Goal: Task Accomplishment & Management: Manage account settings

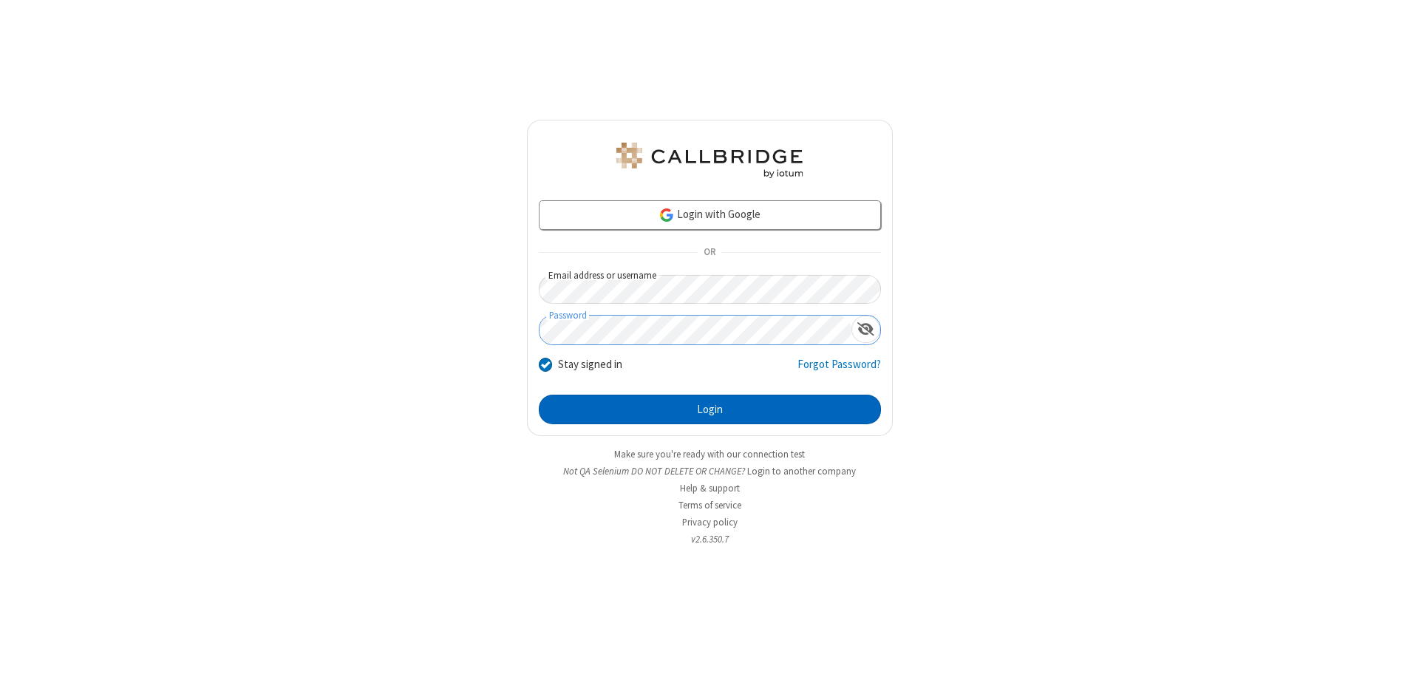
click at [710, 410] on button "Login" at bounding box center [710, 410] width 342 height 30
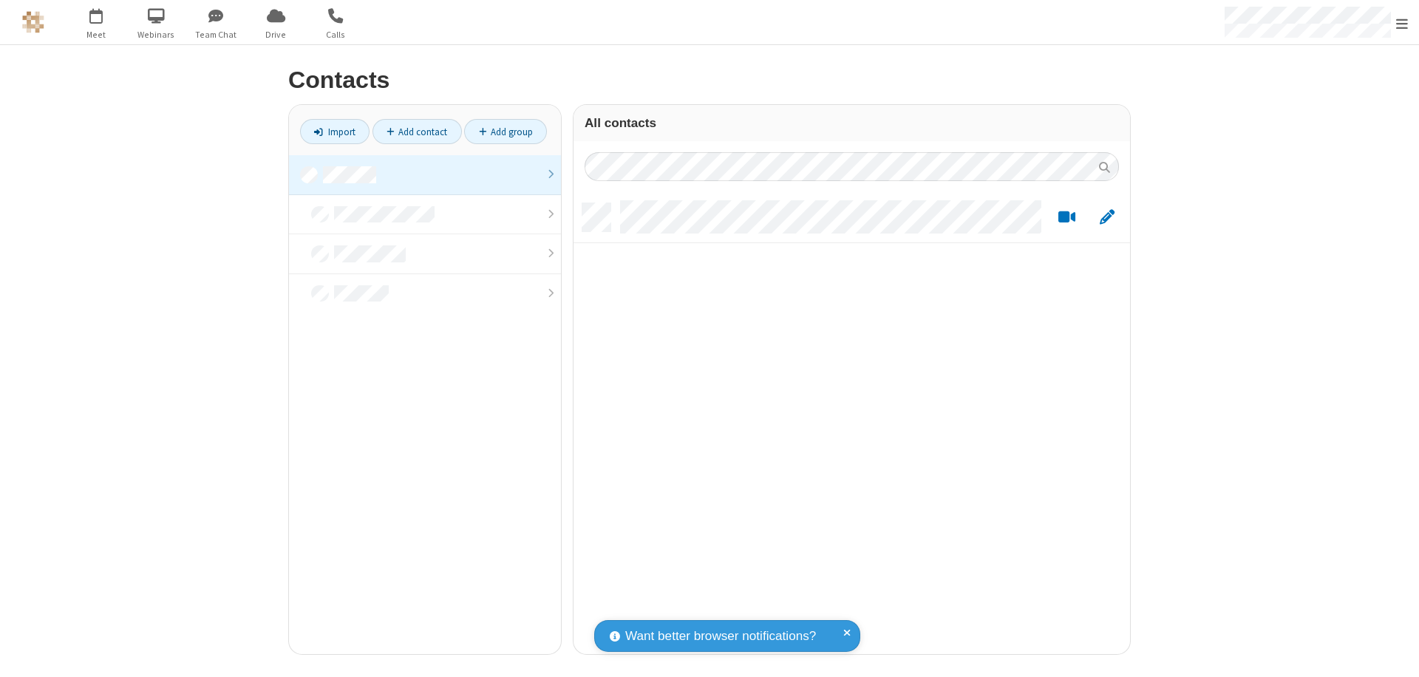
click at [425, 174] on link at bounding box center [425, 175] width 272 height 40
click at [417, 132] on link "Add contact" at bounding box center [417, 131] width 89 height 25
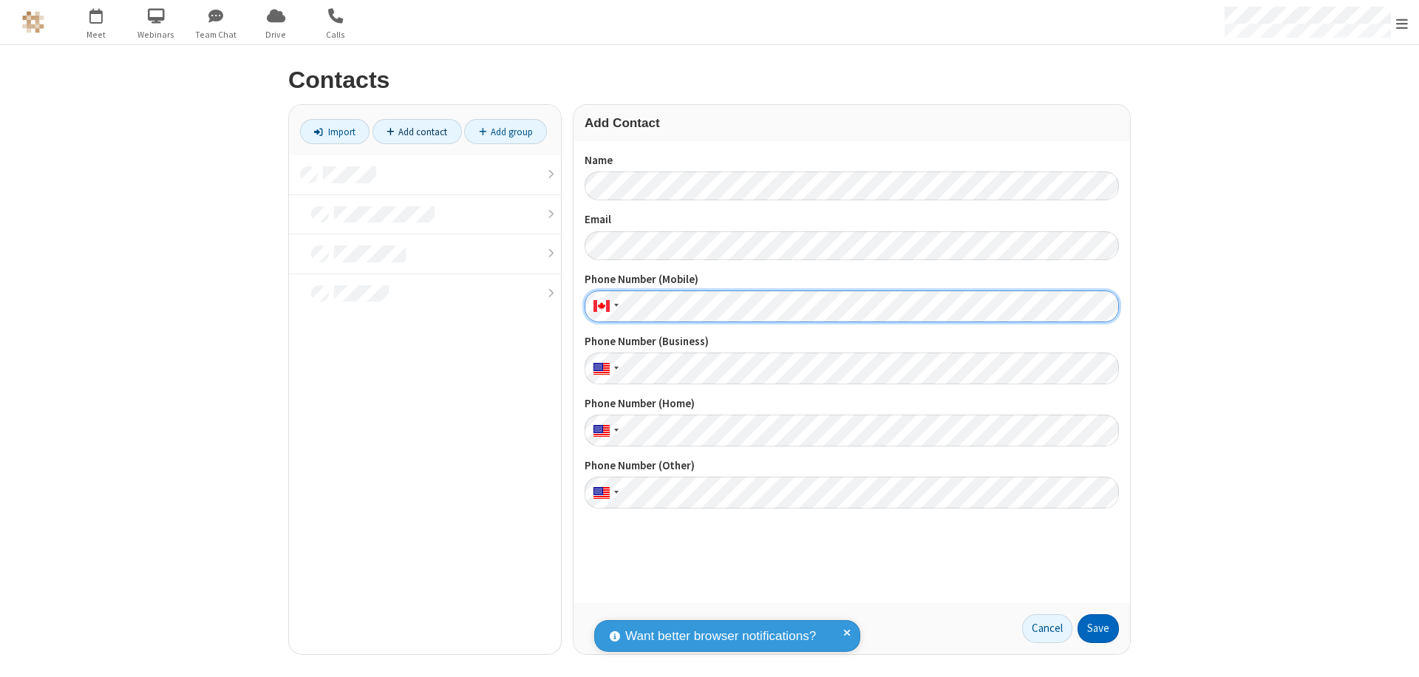
click at [1099, 628] on button "Save" at bounding box center [1098, 629] width 41 height 30
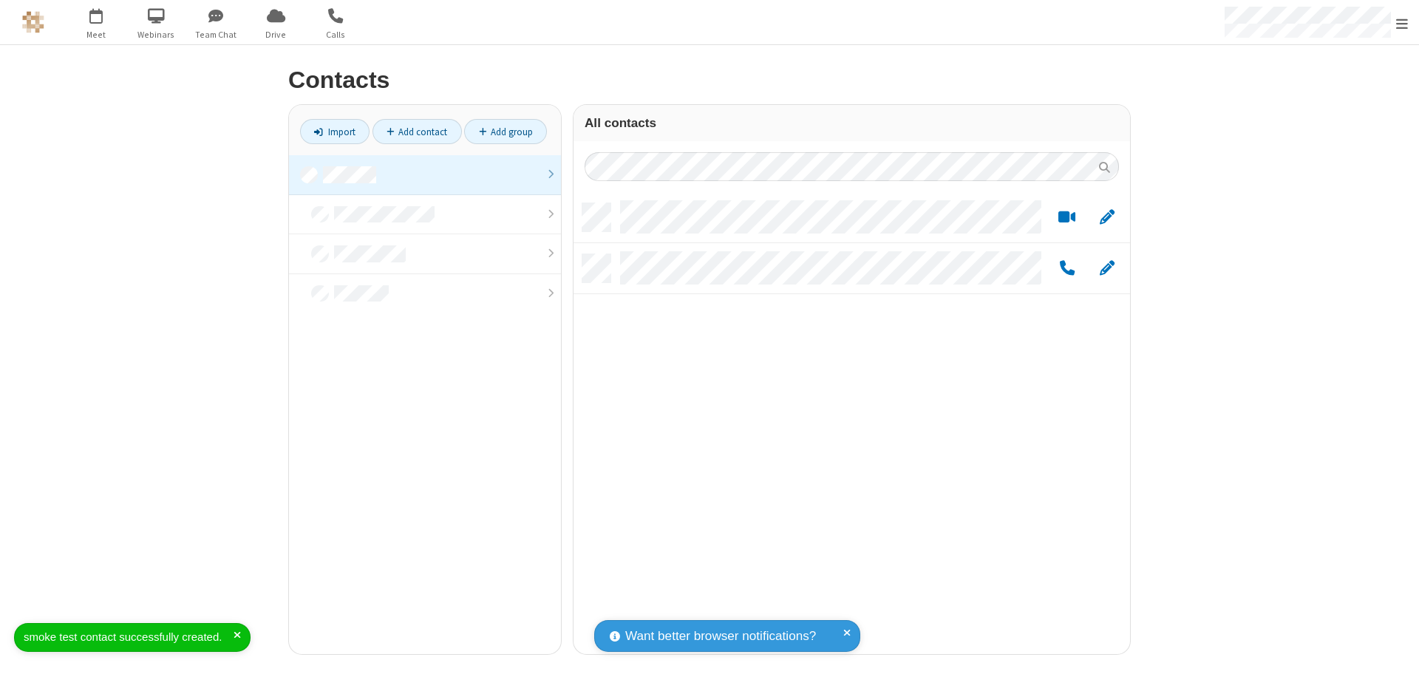
scroll to position [451, 546]
click at [417, 132] on link "Add contact" at bounding box center [417, 131] width 89 height 25
